Goal: Transaction & Acquisition: Purchase product/service

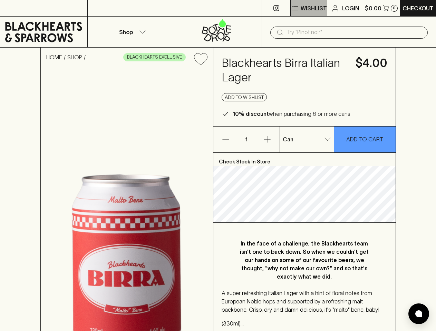
click at [308, 8] on p "Wishlist" at bounding box center [314, 8] width 26 height 8
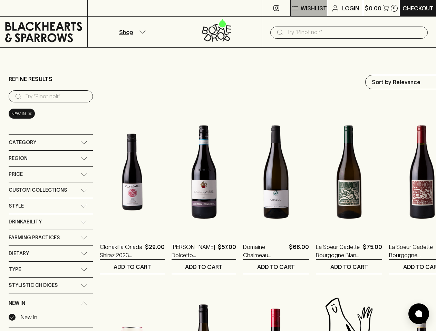
click at [308, 8] on p "Wishlist" at bounding box center [314, 8] width 26 height 8
